Goal: Check status

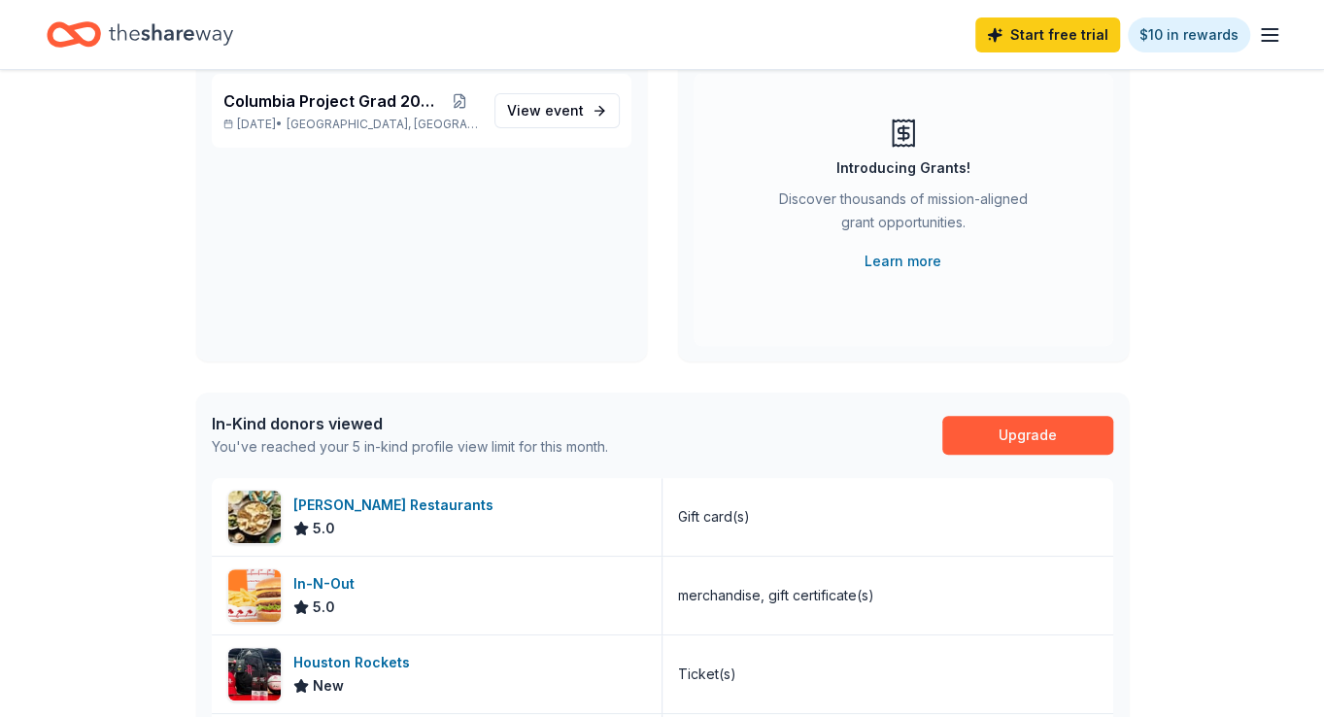
scroll to position [23, 0]
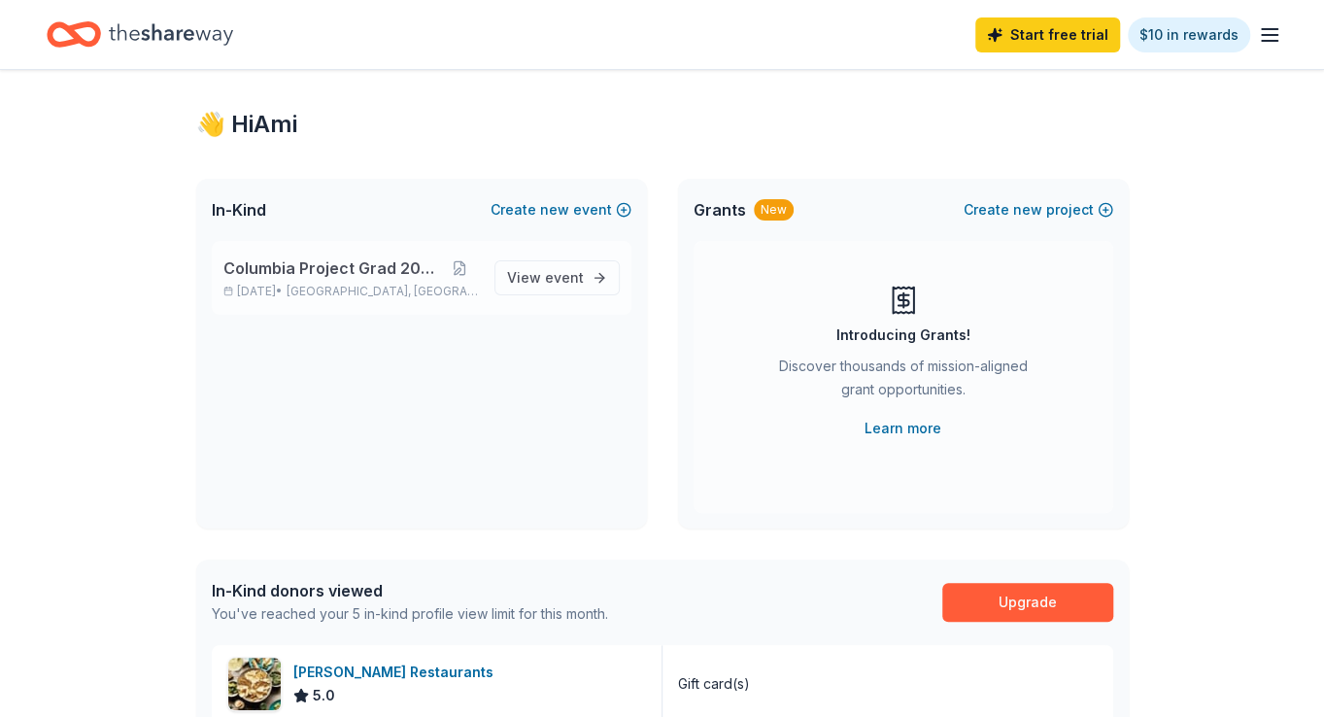
click at [393, 281] on div "Columbia Project Grad [DATE], 2026 • [GEOGRAPHIC_DATA], [GEOGRAPHIC_DATA]" at bounding box center [351, 277] width 256 height 43
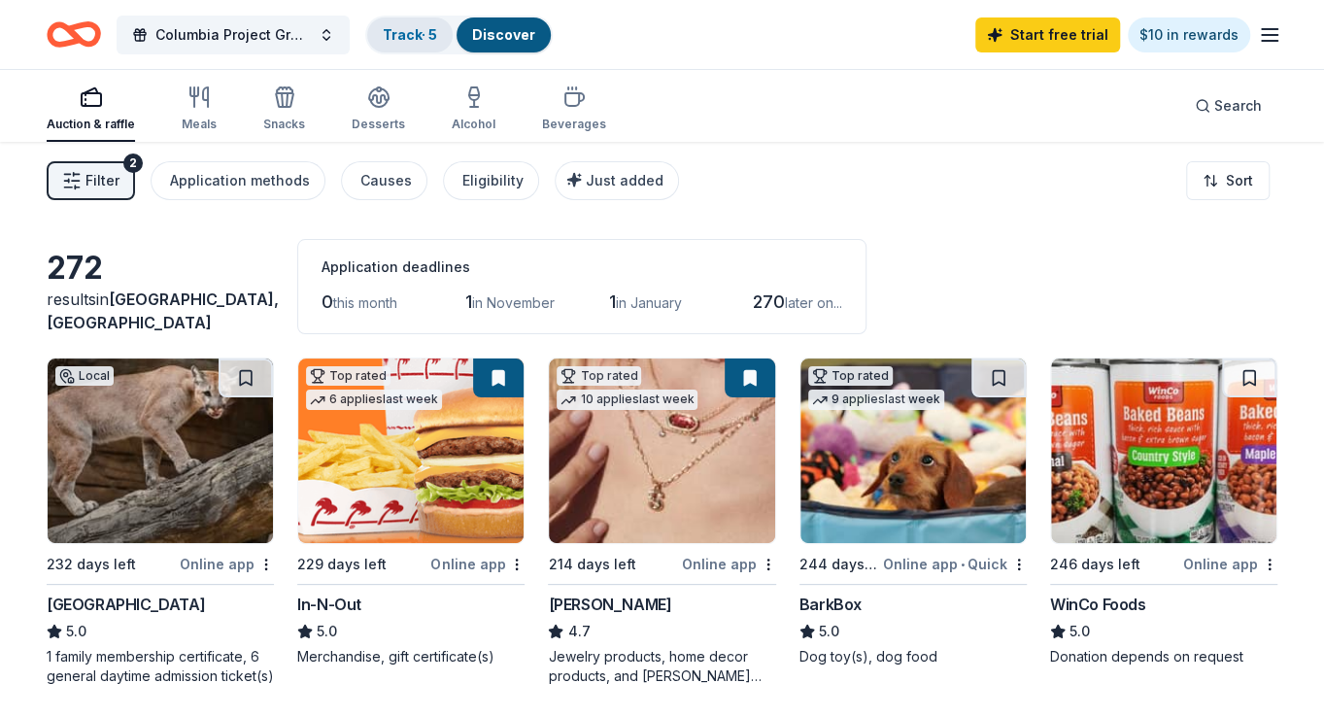
click at [396, 40] on link "Track · 5" at bounding box center [410, 34] width 54 height 17
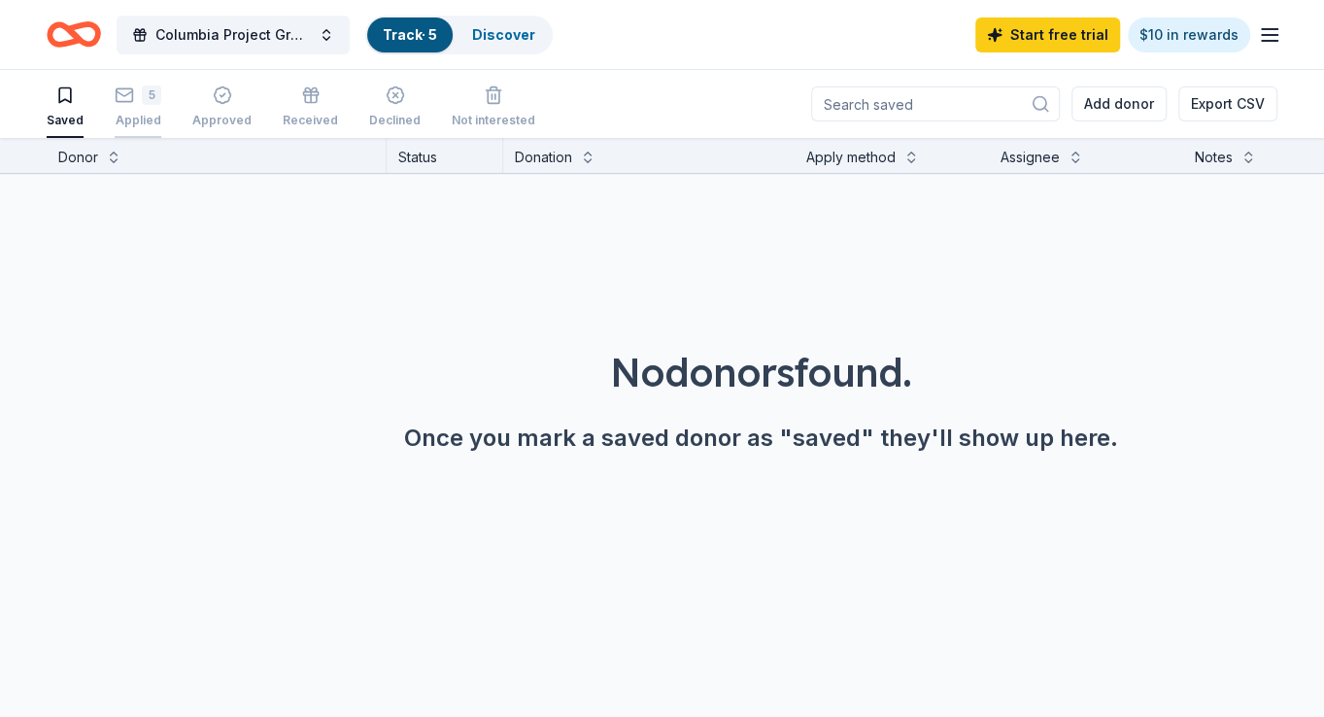
click at [138, 113] on div "Applied" at bounding box center [138, 121] width 47 height 16
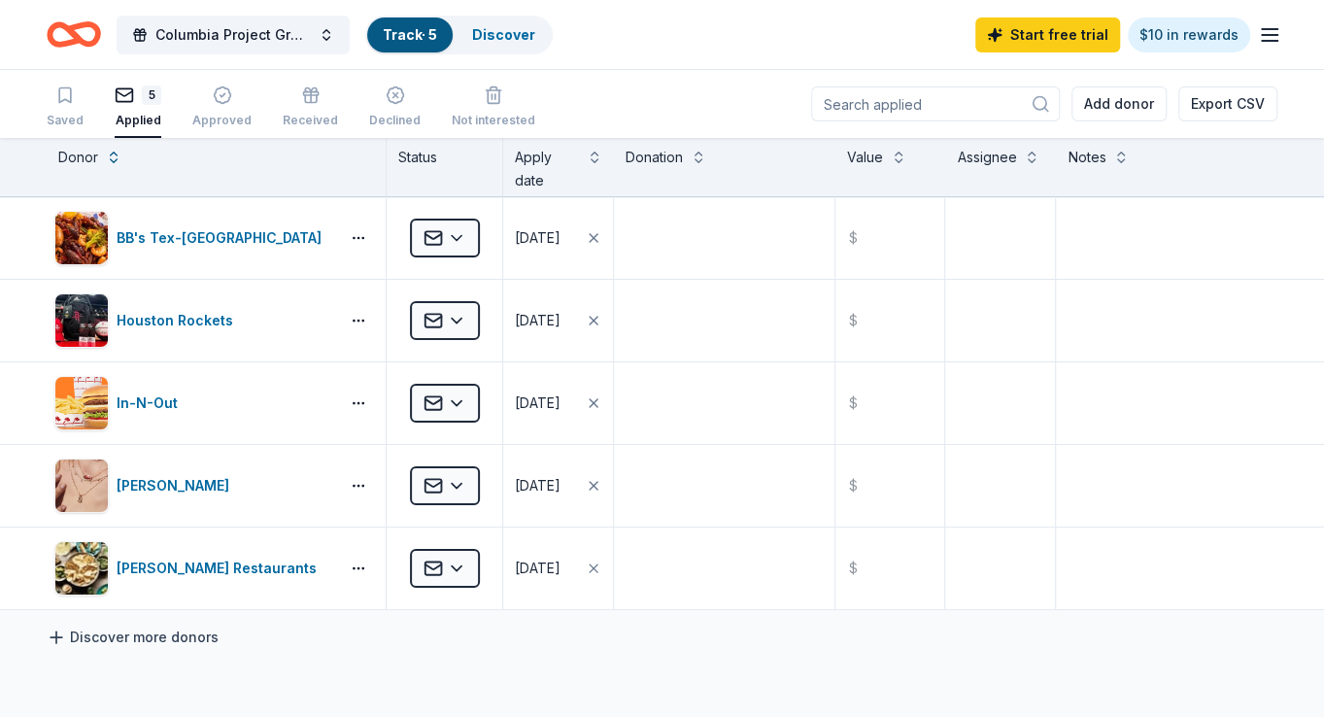
click at [51, 637] on icon at bounding box center [57, 637] width 12 height 0
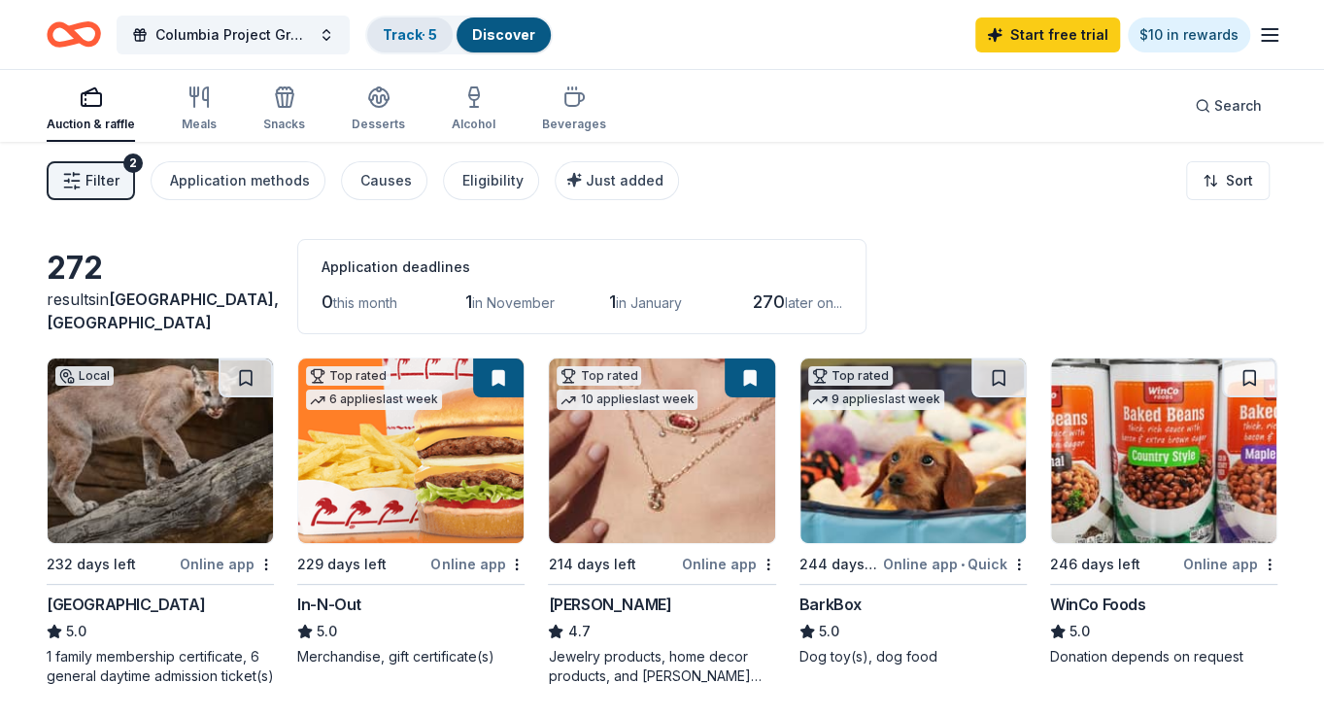
click at [431, 34] on link "Track · 5" at bounding box center [410, 34] width 54 height 17
